Goal: Check status: Check status

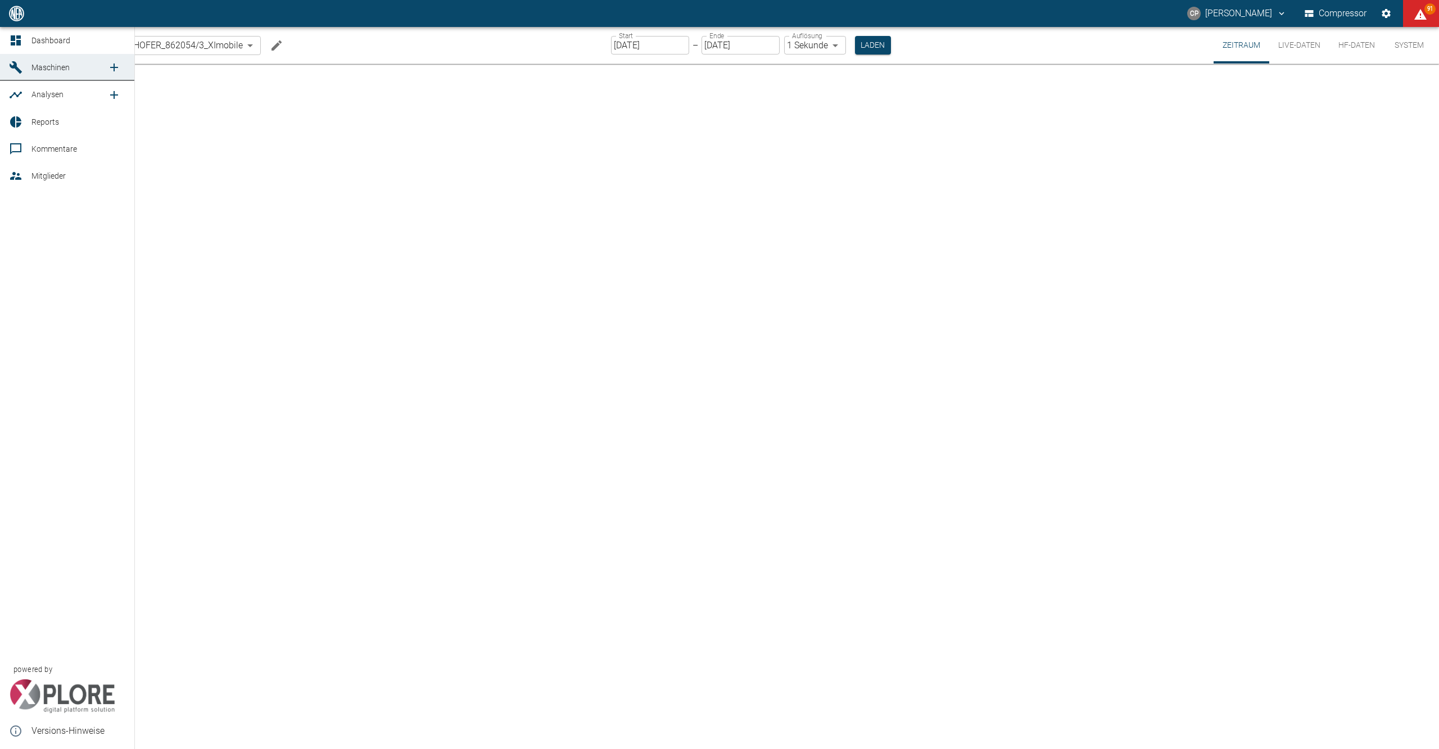
click at [24, 34] on div at bounding box center [17, 40] width 17 height 13
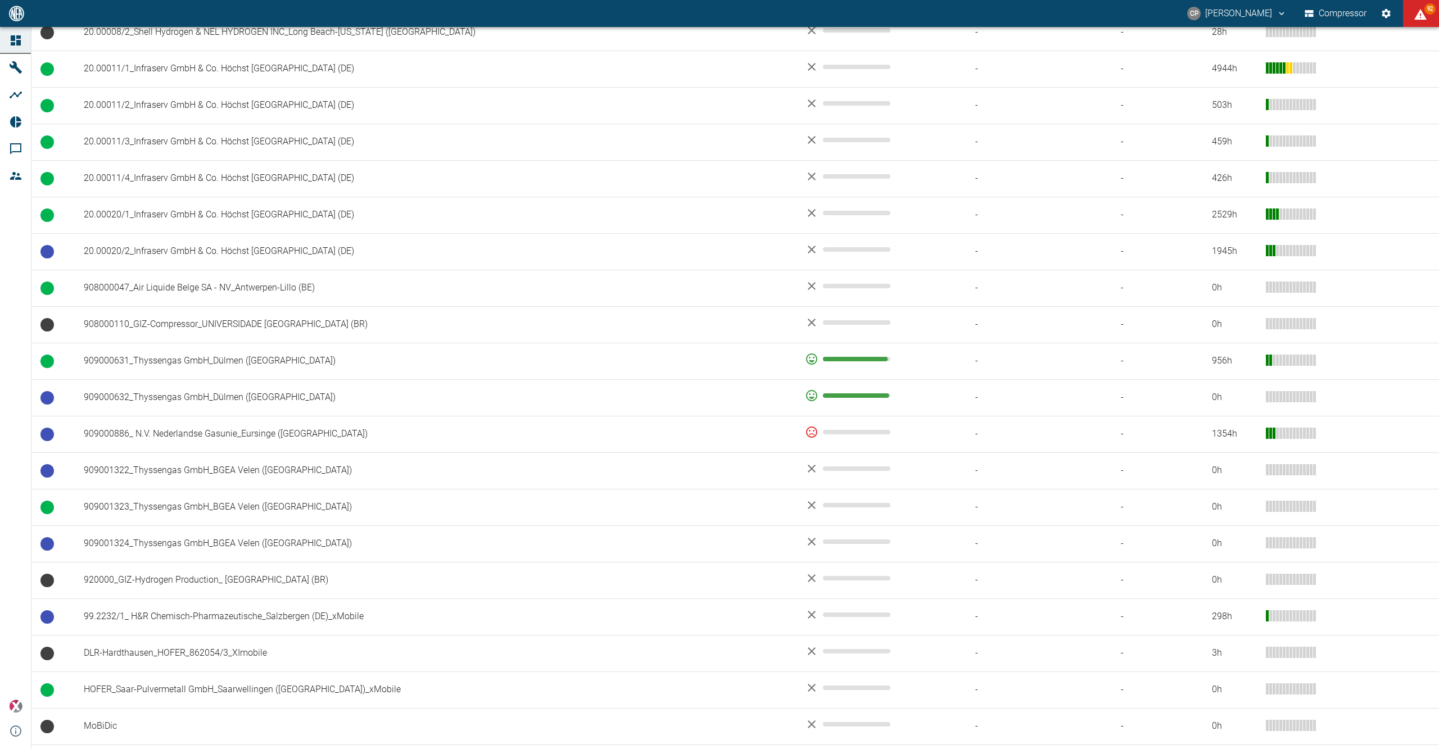
scroll to position [555, 0]
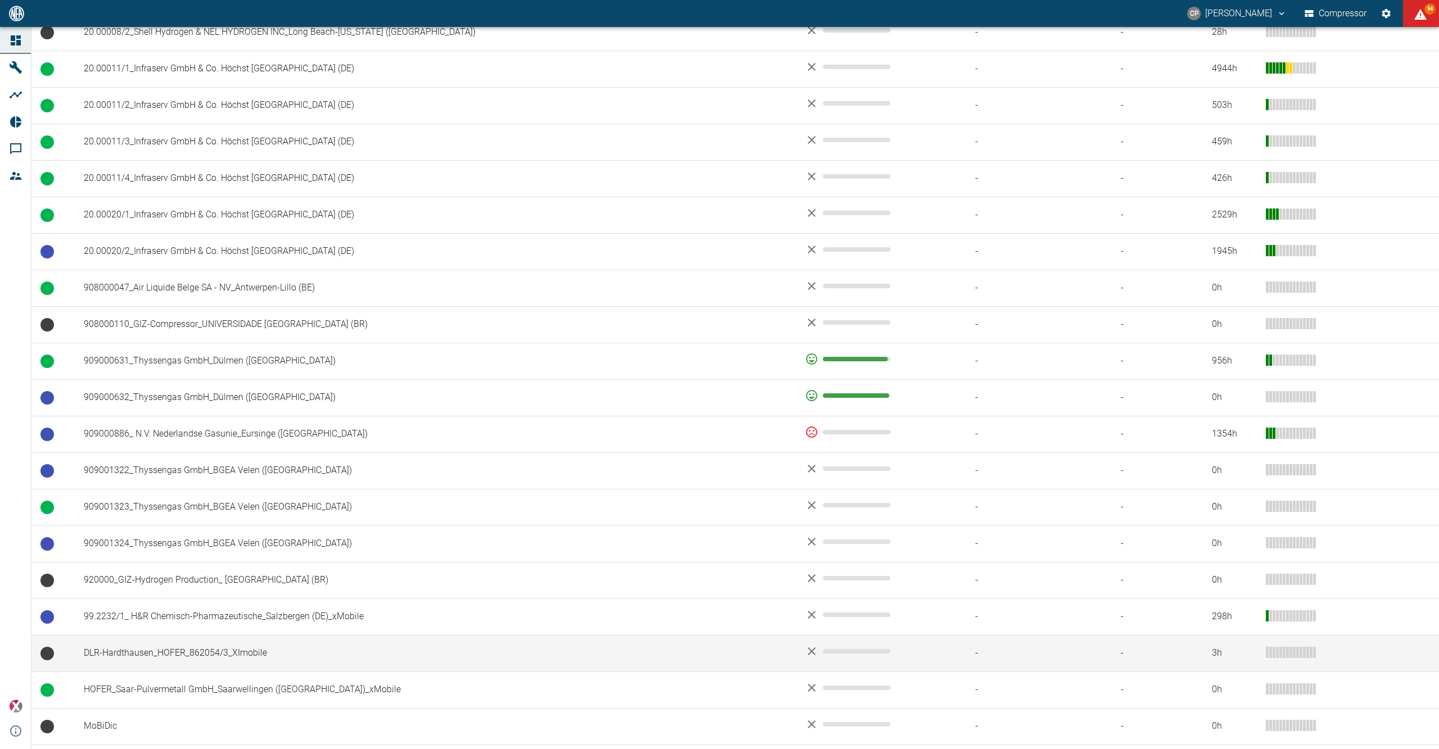
click at [221, 669] on td "DLR-Hardthausen_HOFER_862054/3_XImobile" at bounding box center [435, 653] width 721 height 37
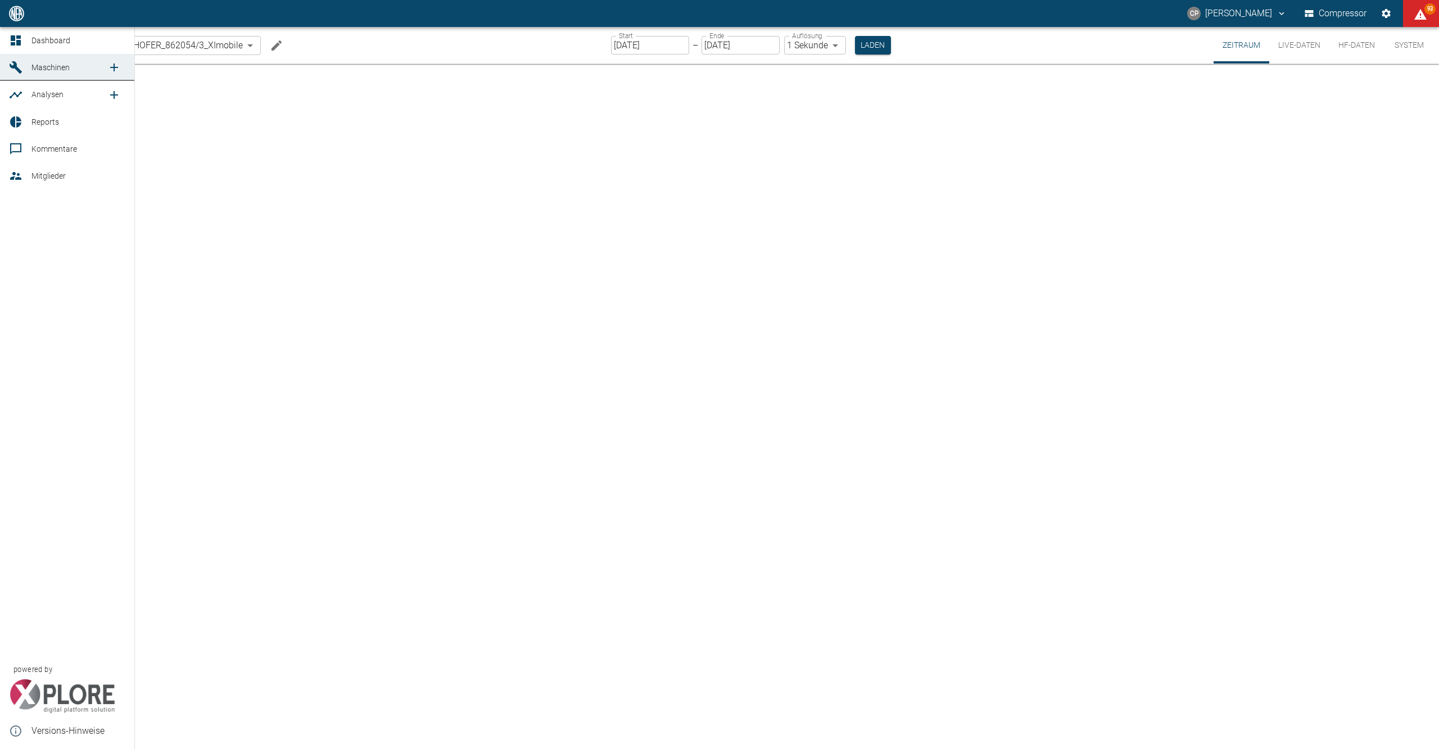
click at [16, 32] on link "Dashboard" at bounding box center [67, 40] width 134 height 27
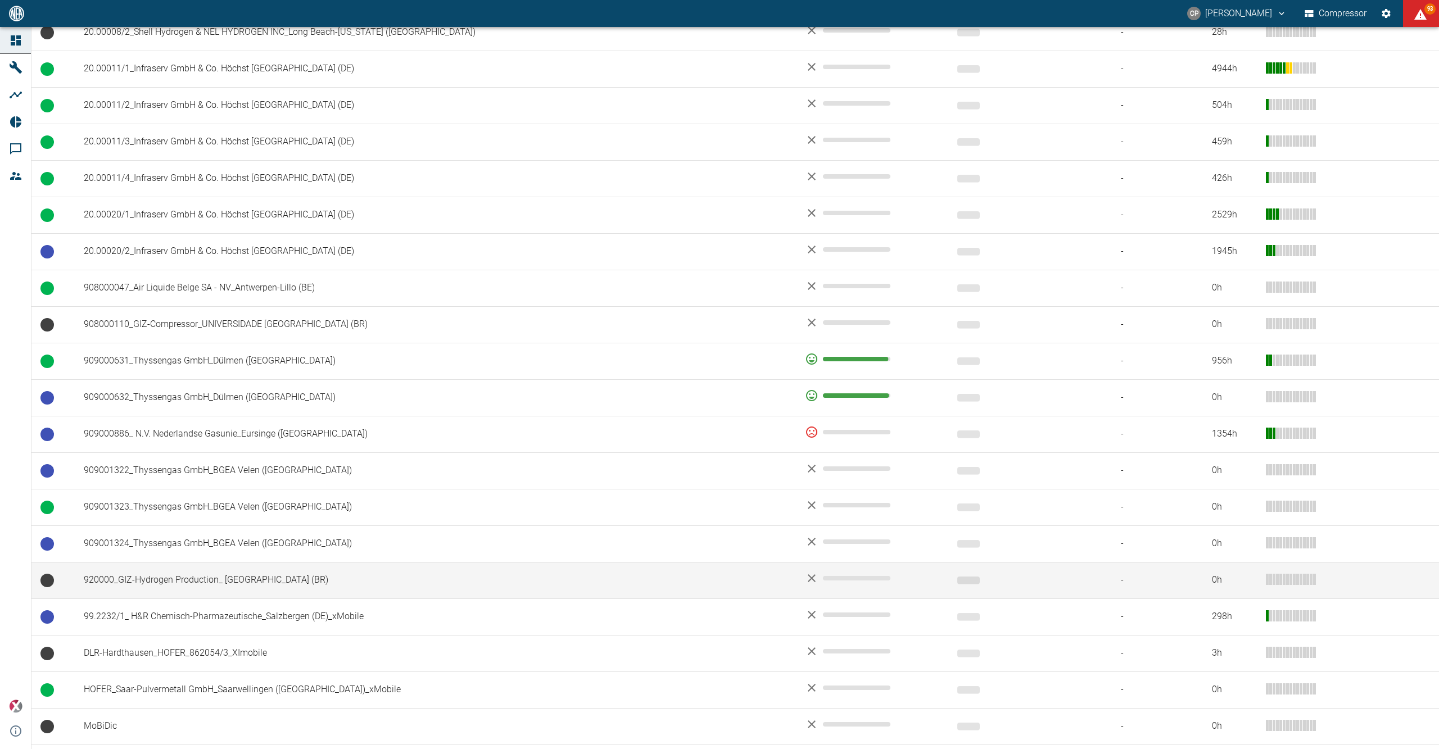
scroll to position [630, 0]
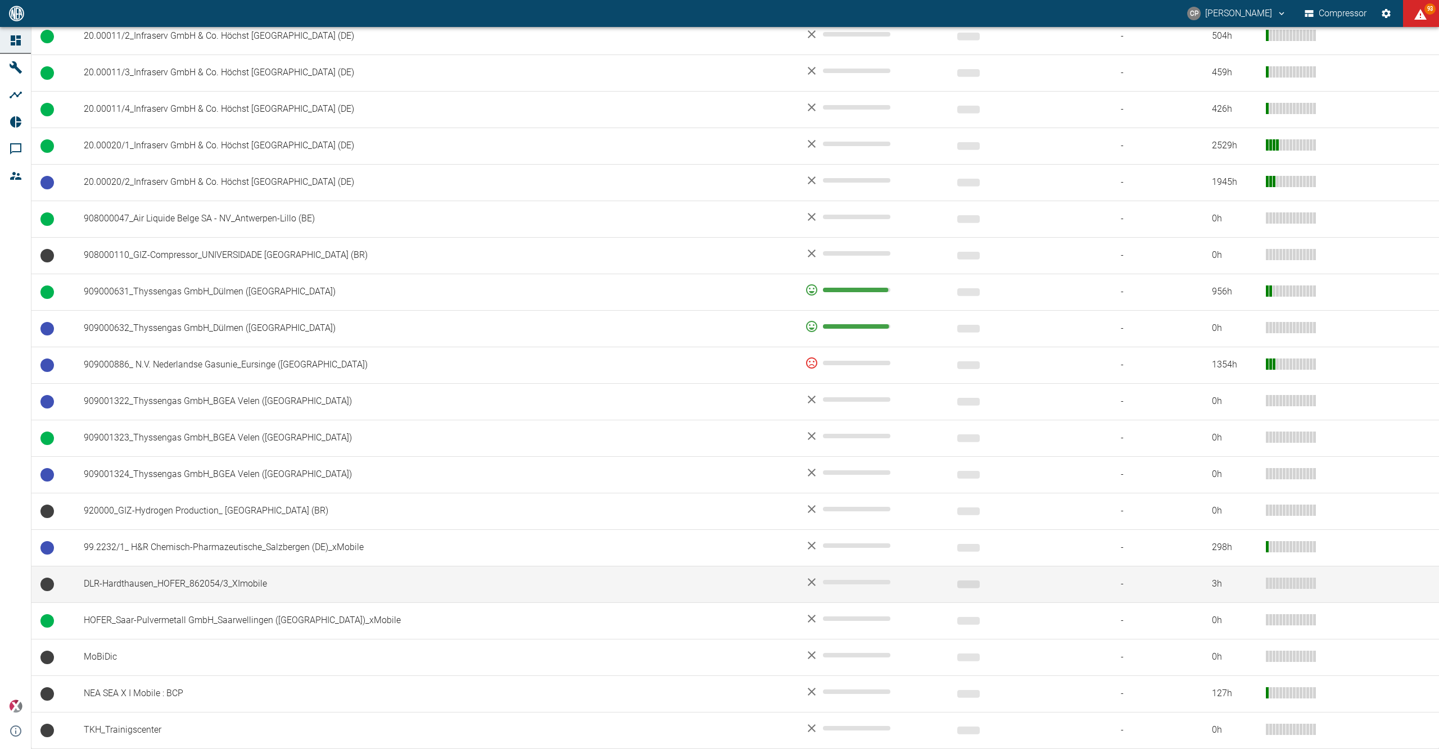
click at [158, 592] on td "DLR-Hardthausen_HOFER_862054/3_XImobile" at bounding box center [435, 584] width 721 height 37
